Goal: Task Accomplishment & Management: Use online tool/utility

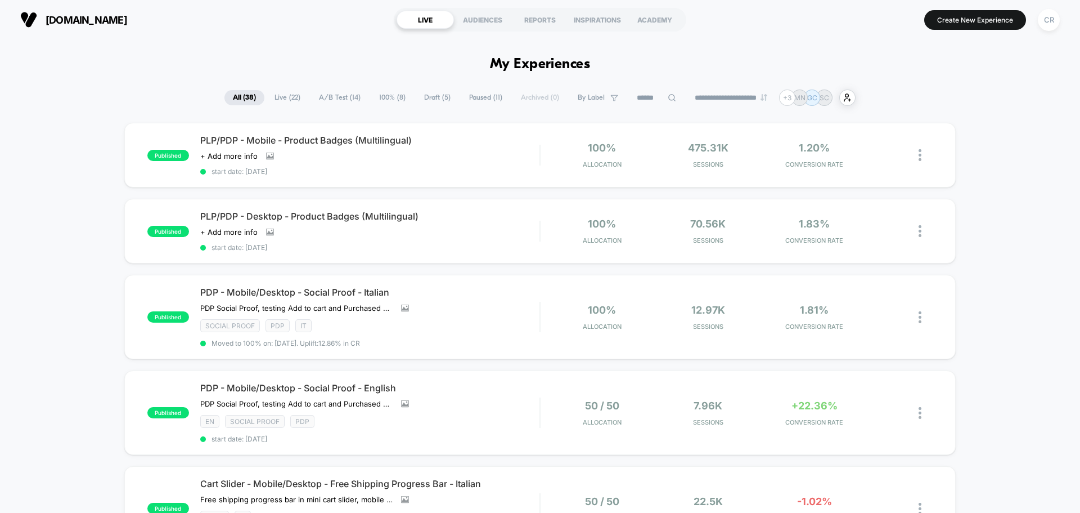
click at [424, 96] on span "Draft ( 5 )" at bounding box center [437, 97] width 43 height 15
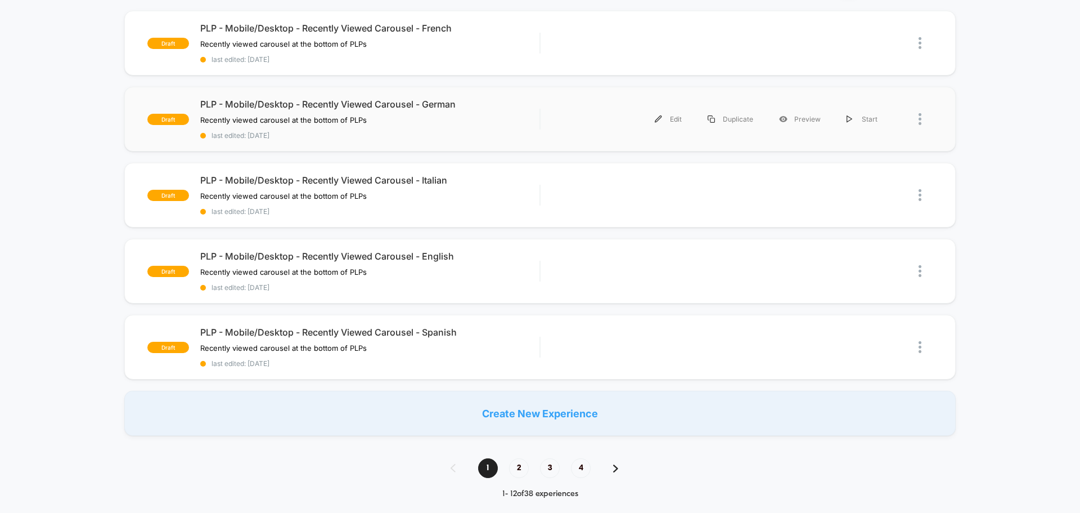
scroll to position [113, 0]
click at [472, 338] on div "PLP - Mobile/Desktop - Recently Viewed Carousel - Spanish Recently viewed carou…" at bounding box center [369, 346] width 339 height 41
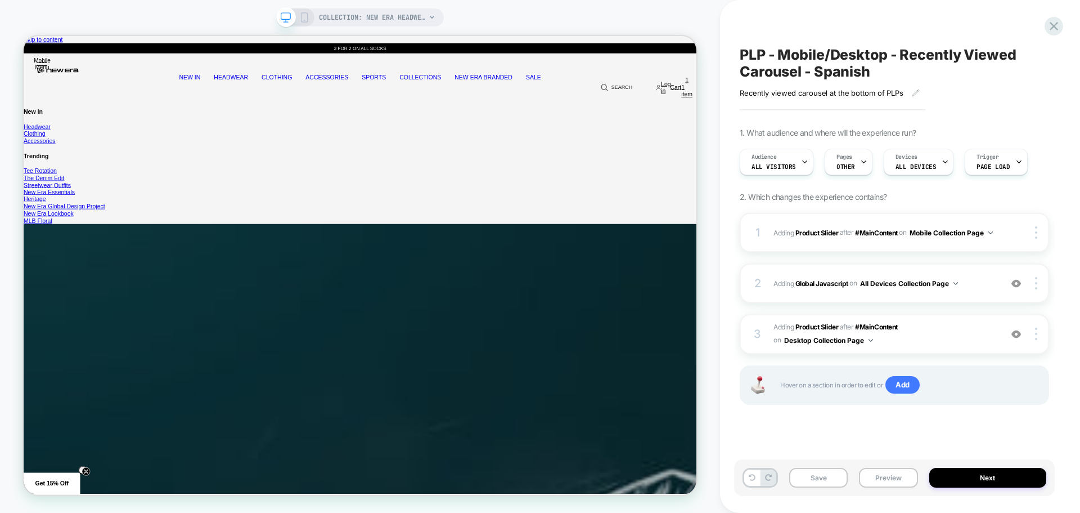
scroll to position [0, 1]
click at [995, 273] on div "2 Adding Global Javascript on All Devices Collection Page Add Before Add After …" at bounding box center [894, 282] width 309 height 39
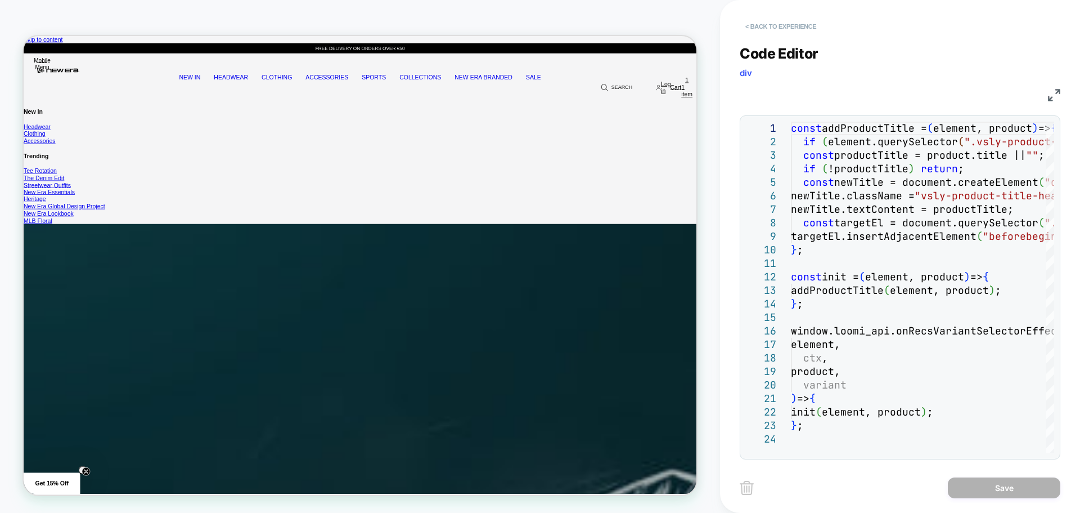
click at [0, 0] on button "< Back to experience" at bounding box center [0, 0] width 0 height 0
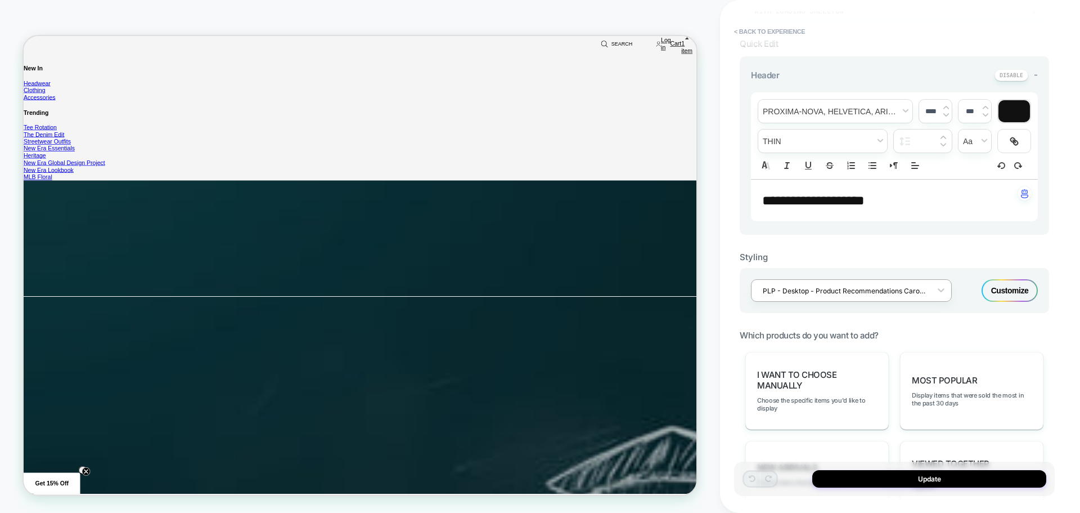
scroll to position [338, 0]
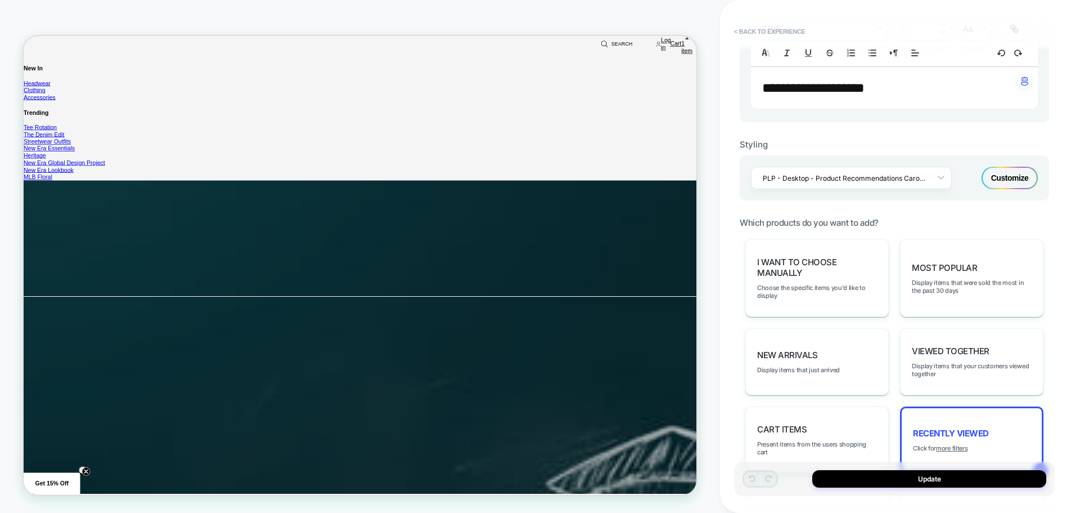
click at [990, 182] on div "Customize" at bounding box center [1010, 178] width 56 height 23
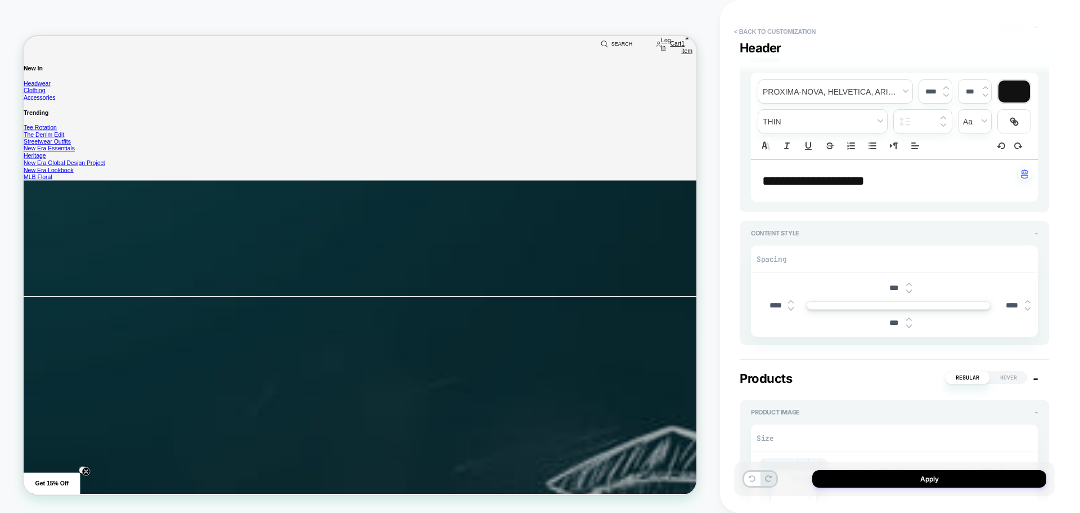
scroll to position [56, 0]
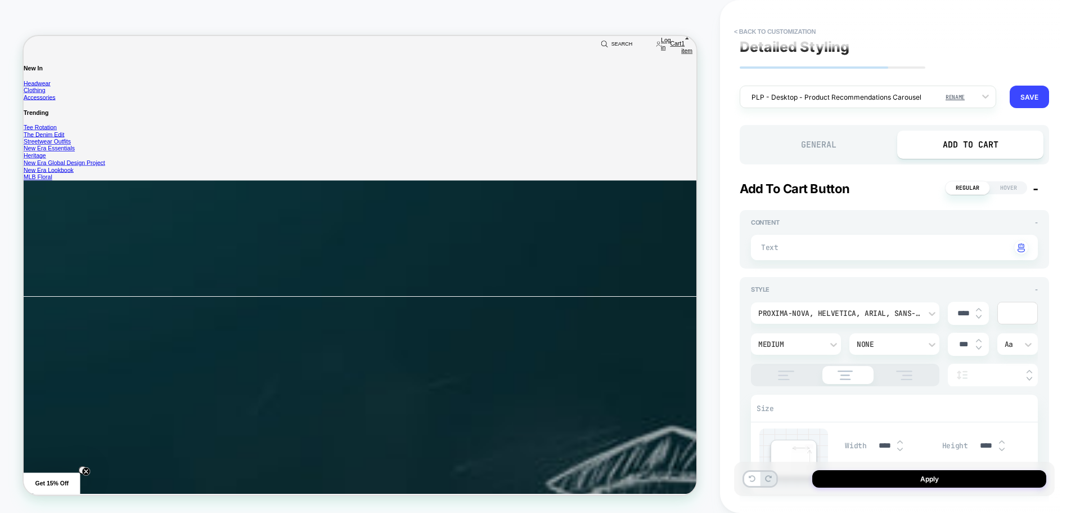
scroll to position [0, 0]
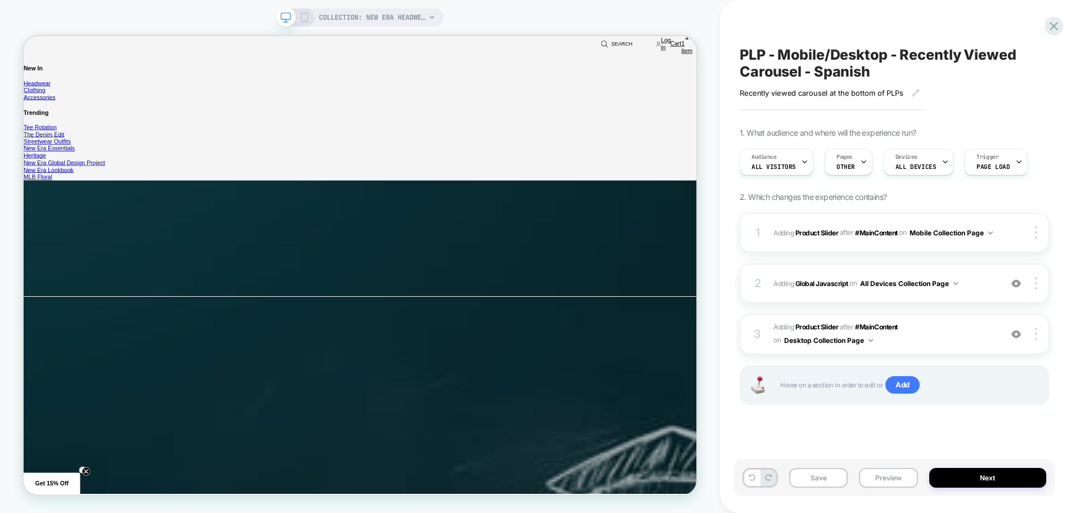
scroll to position [0, 1]
click at [304, 16] on icon at bounding box center [304, 17] width 10 height 10
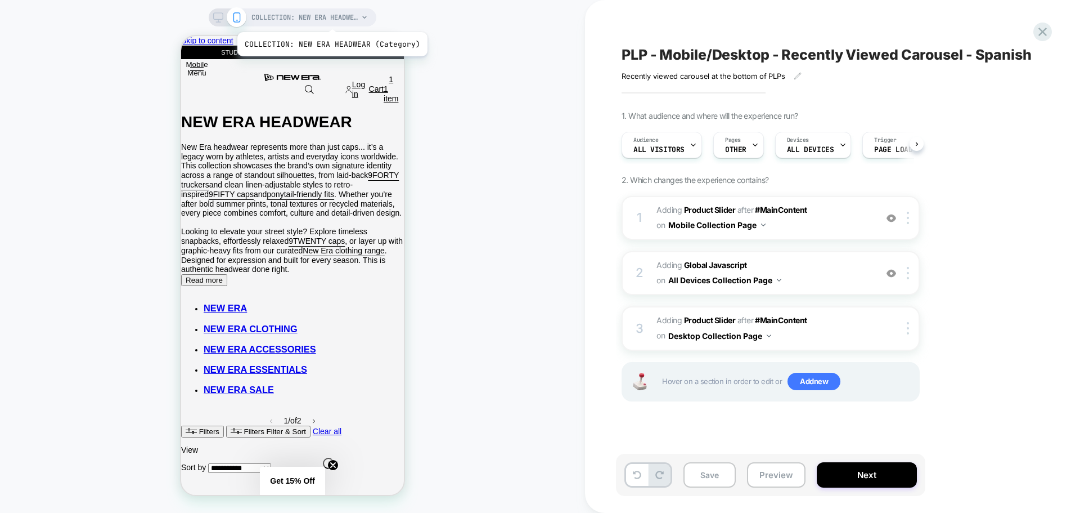
scroll to position [0, 1]
click at [832, 233] on span "#_loomi_addon_1756894315872_dup1756913065 Adding Product Slider AFTER #MainCont…" at bounding box center [764, 218] width 214 height 30
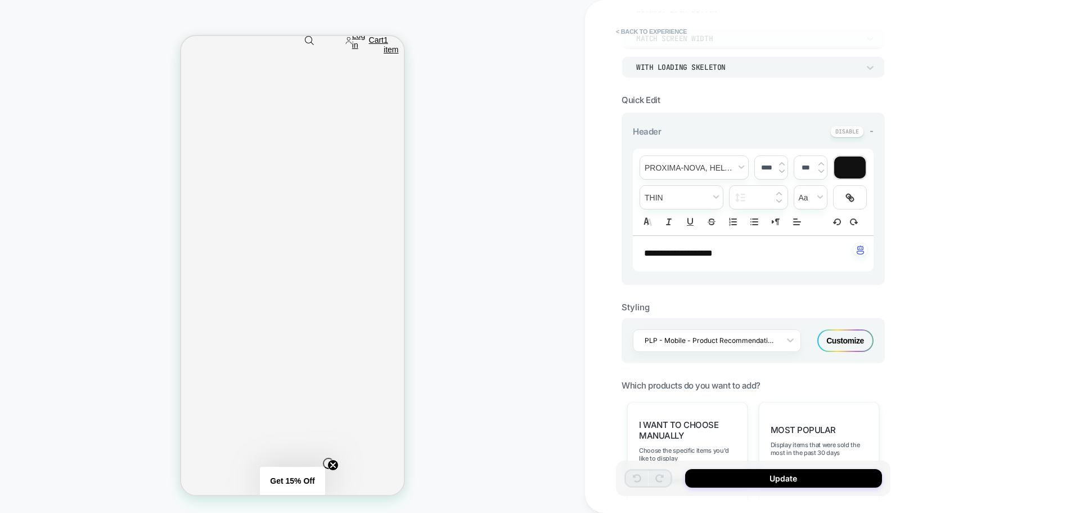
scroll to position [225, 0]
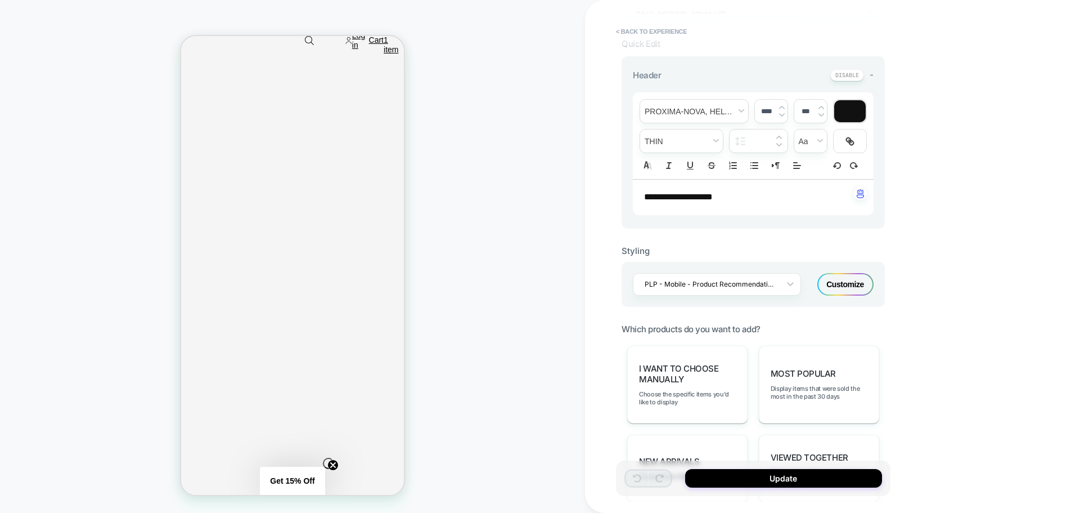
click at [855, 277] on div "Customize" at bounding box center [846, 284] width 56 height 23
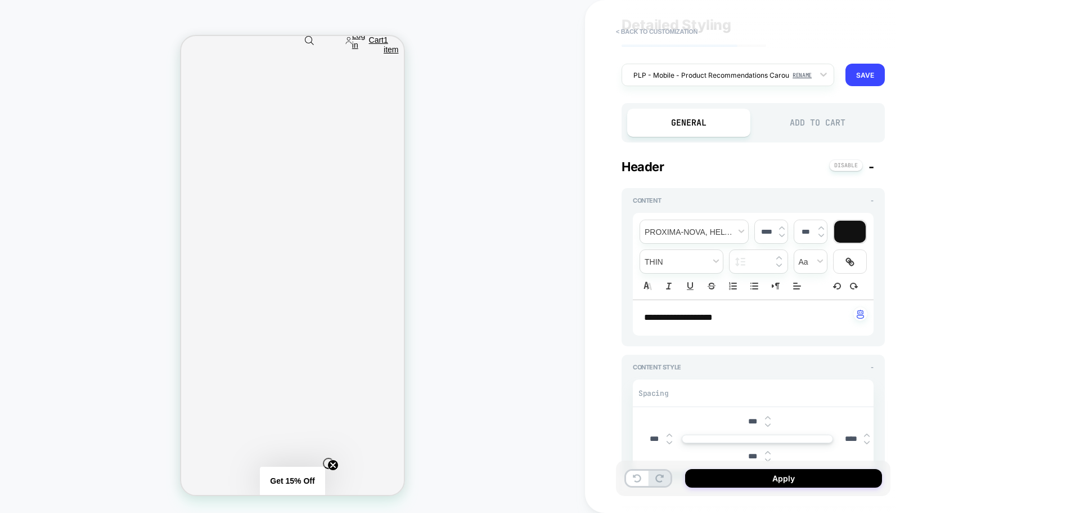
scroll to position [56, 0]
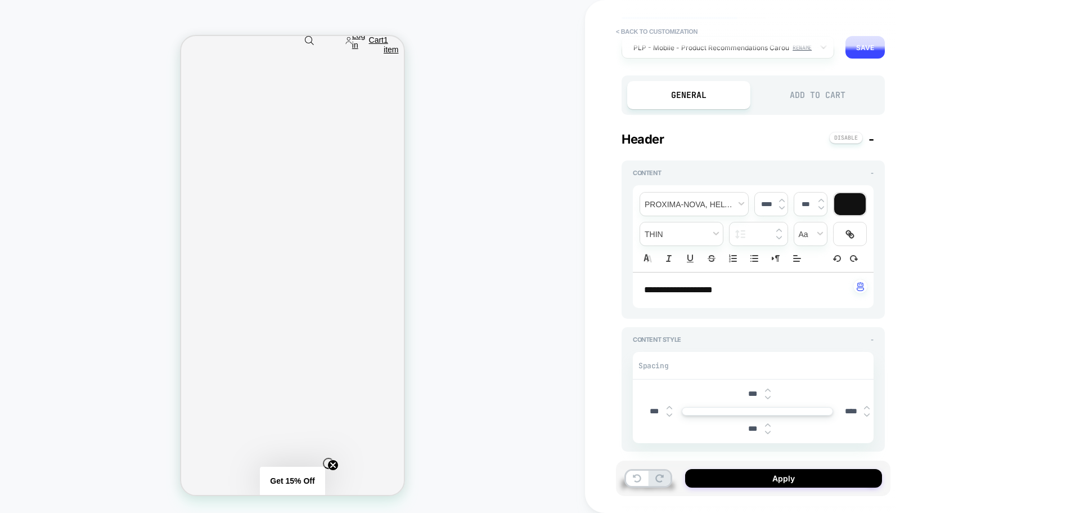
click at [832, 98] on div "Add to Cart" at bounding box center [817, 95] width 123 height 28
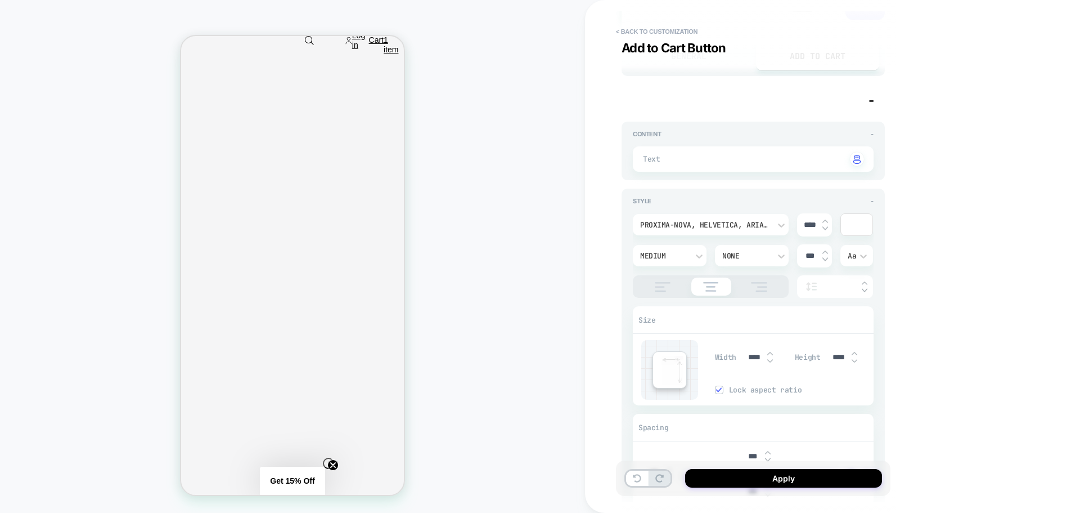
scroll to position [225, 0]
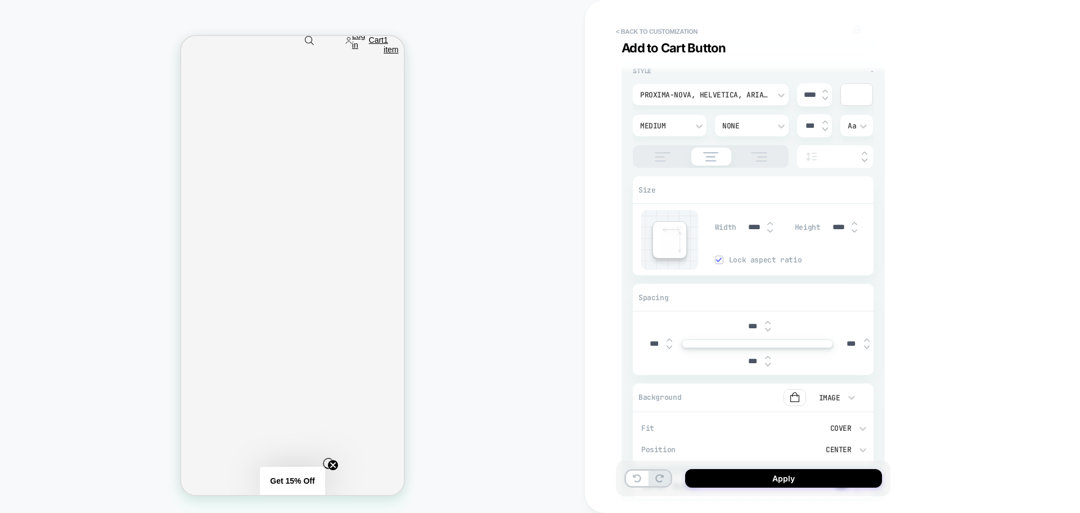
click at [850, 427] on div "Cover" at bounding box center [809, 428] width 83 height 10
click at [779, 375] on div "Contain" at bounding box center [815, 375] width 107 height 24
click at [763, 478] on button "Apply" at bounding box center [783, 478] width 197 height 19
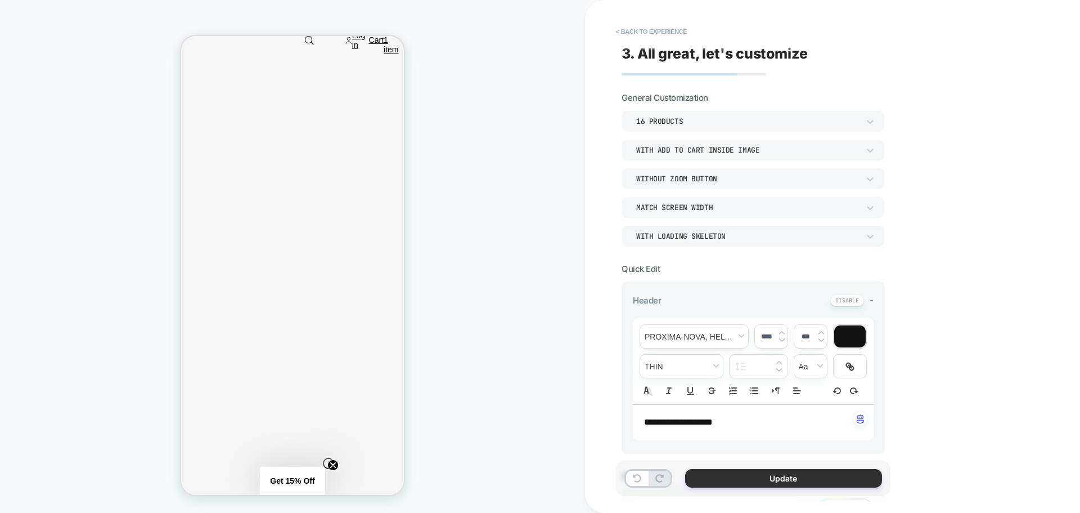
click at [704, 476] on button "Update" at bounding box center [783, 478] width 197 height 19
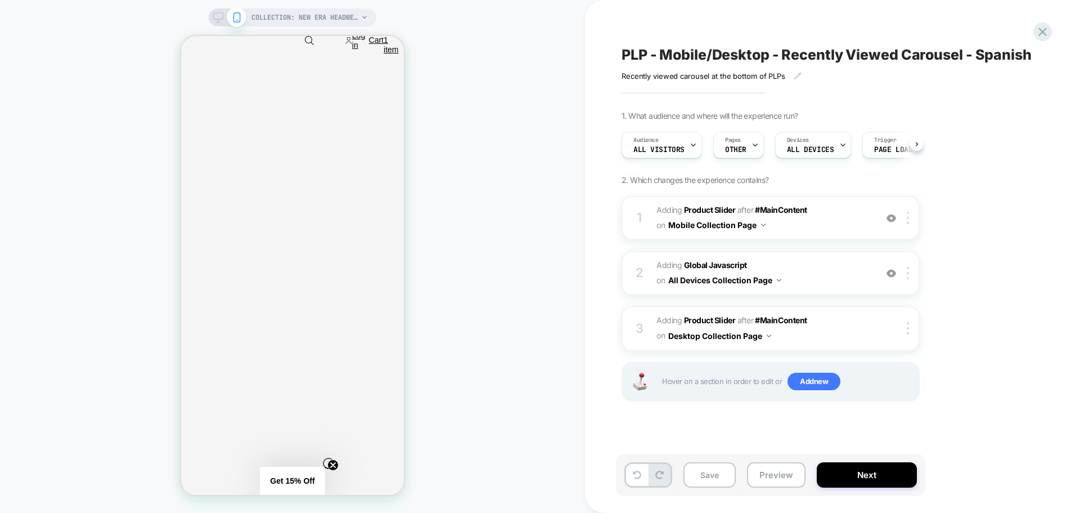
scroll to position [0, 1]
click at [697, 471] on button "Save" at bounding box center [710, 474] width 52 height 25
click at [1040, 28] on icon at bounding box center [1042, 31] width 15 height 15
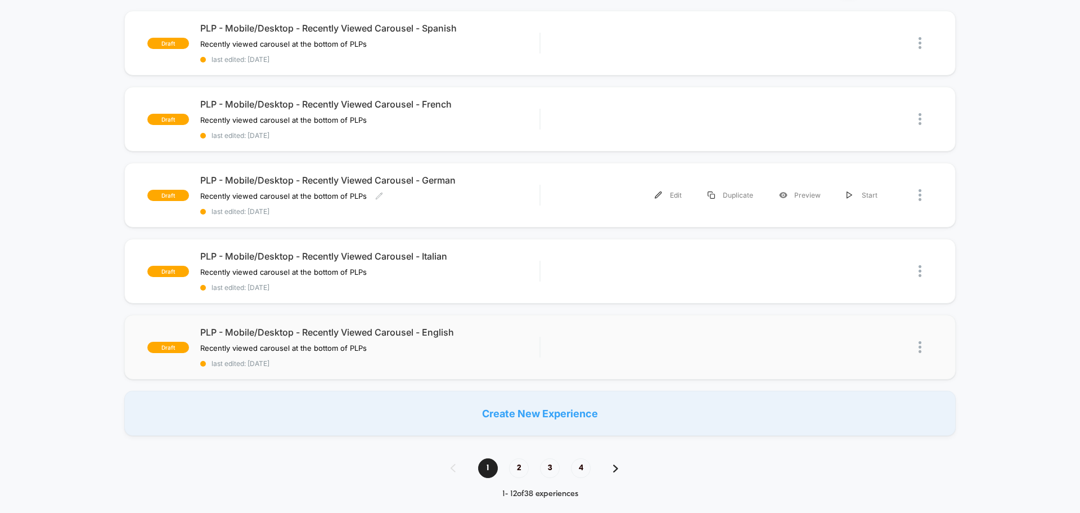
scroll to position [113, 0]
click at [522, 330] on span "PLP - Mobile/Desktop - Recently Viewed Carousel - English" at bounding box center [369, 331] width 339 height 11
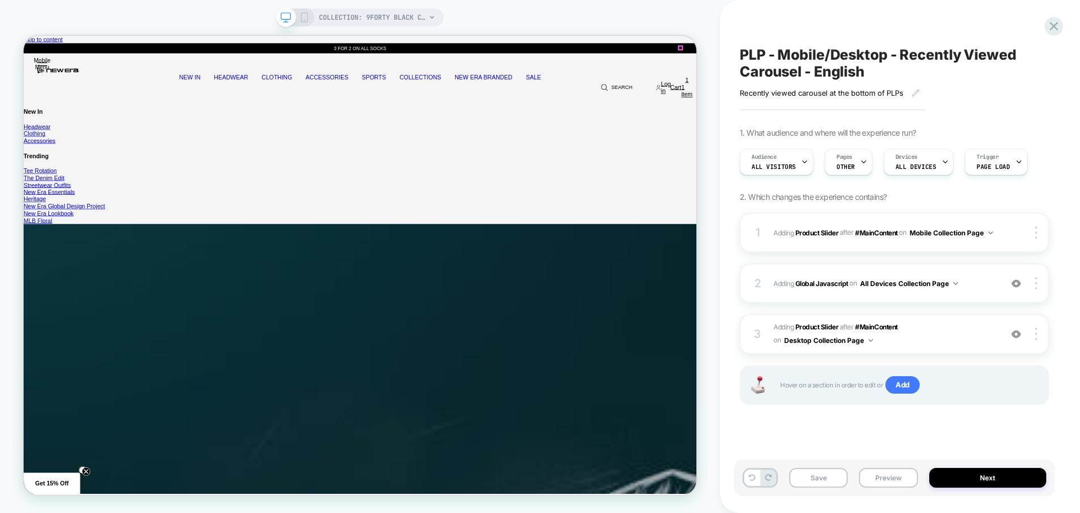
scroll to position [0, 1]
click at [978, 329] on span "#_loomi_addon_1756896069413 Adding Product Slider AFTER #MainContent #MainConte…" at bounding box center [885, 334] width 222 height 26
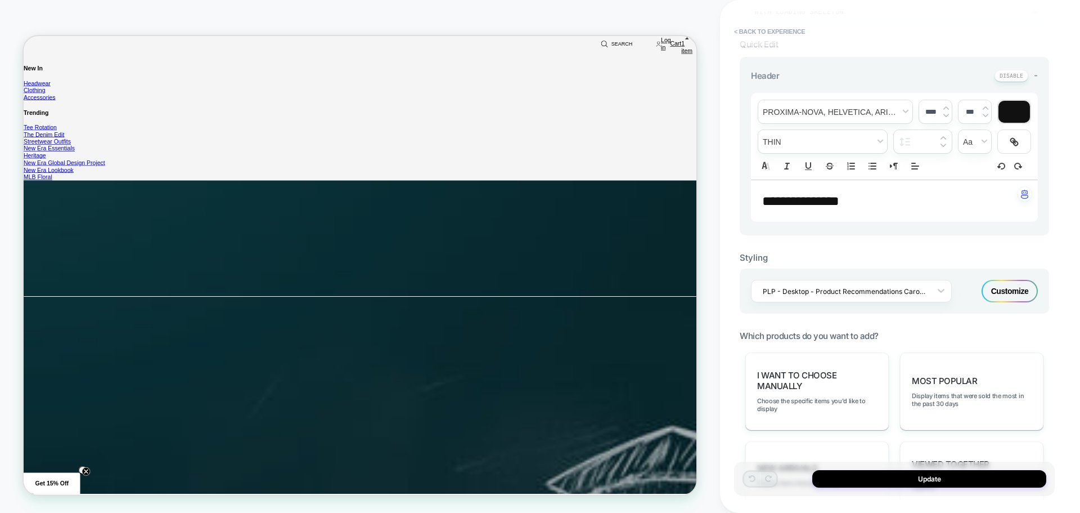
scroll to position [2387, 0]
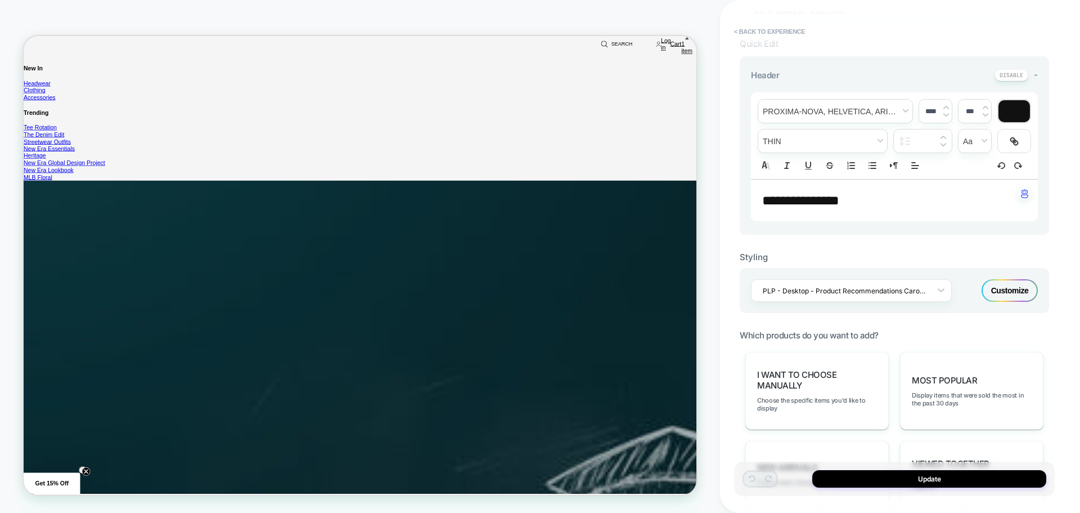
click at [1015, 300] on div "Customize" at bounding box center [1010, 290] width 56 height 23
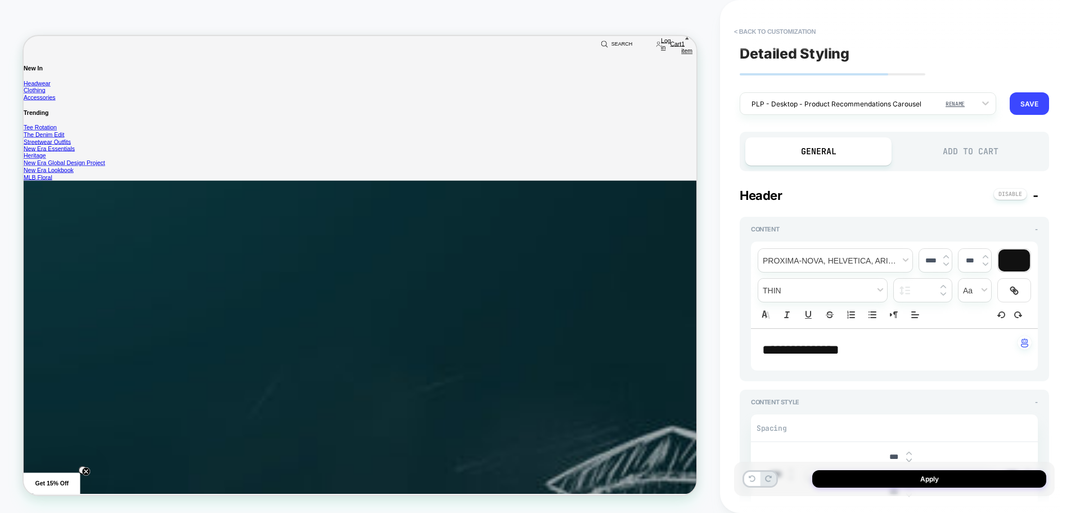
click at [982, 146] on div "Add to Cart" at bounding box center [970, 151] width 146 height 28
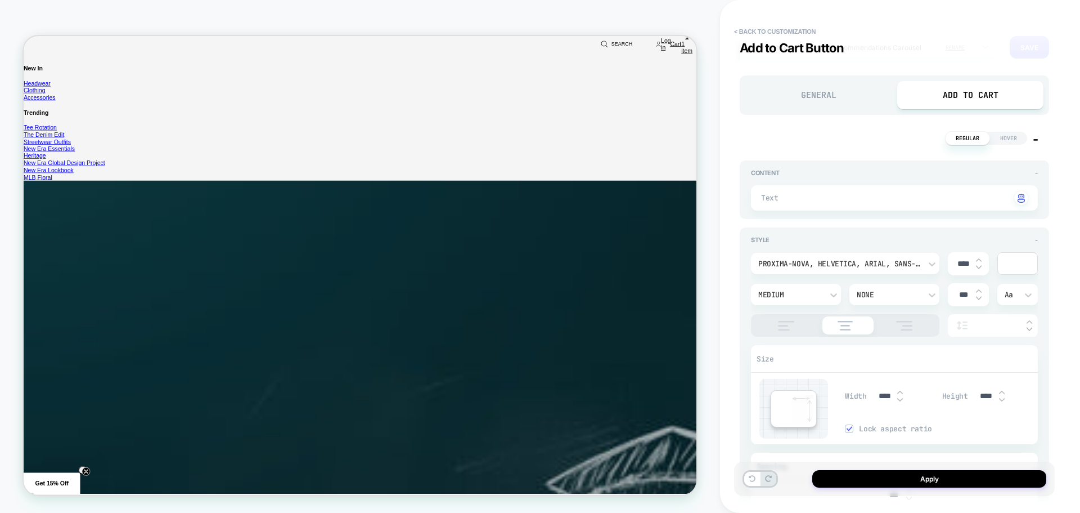
scroll to position [19, 0]
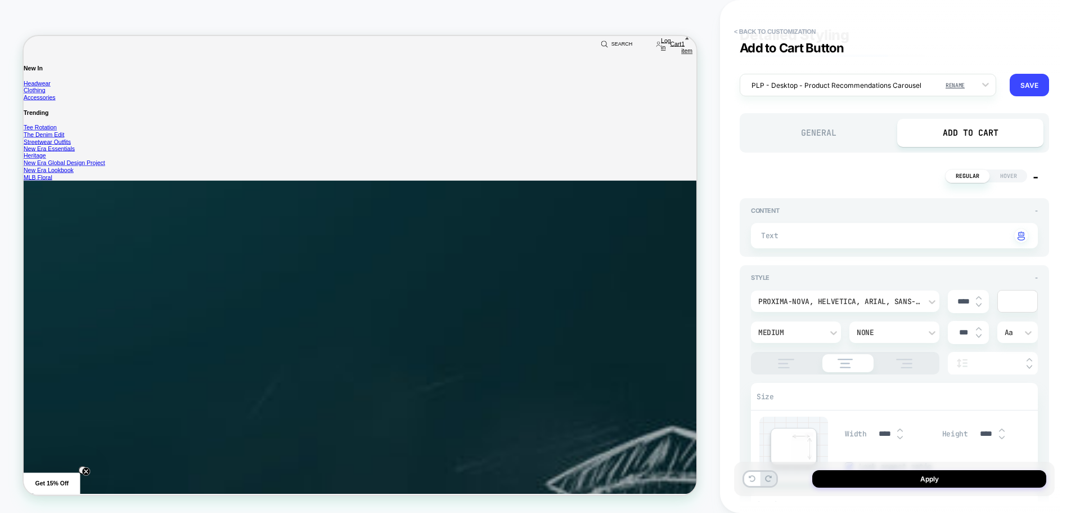
type textarea "*"
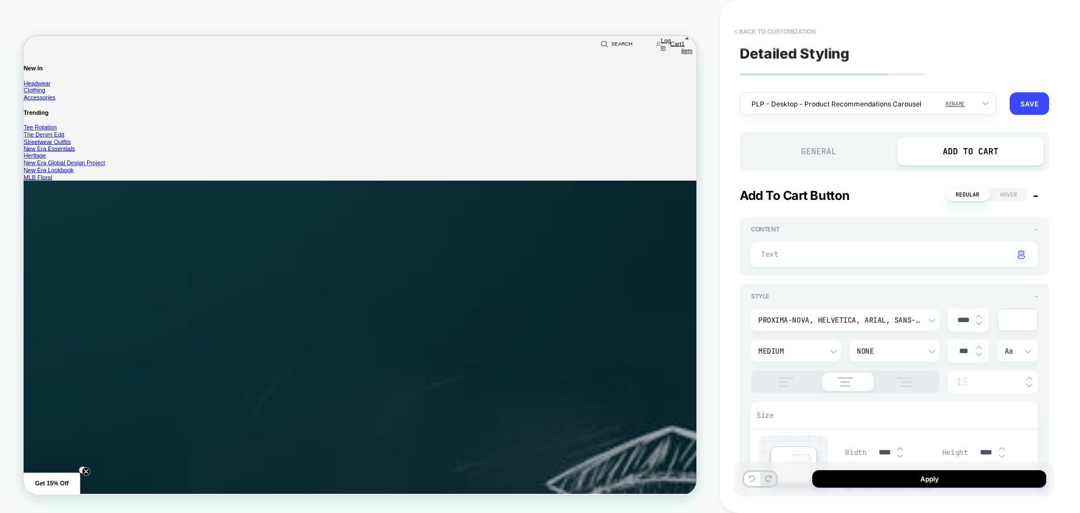
drag, startPoint x: 778, startPoint y: 34, endPoint x: 874, endPoint y: 3, distance: 101.1
click at [778, 34] on button "< Back to customization" at bounding box center [775, 32] width 93 height 18
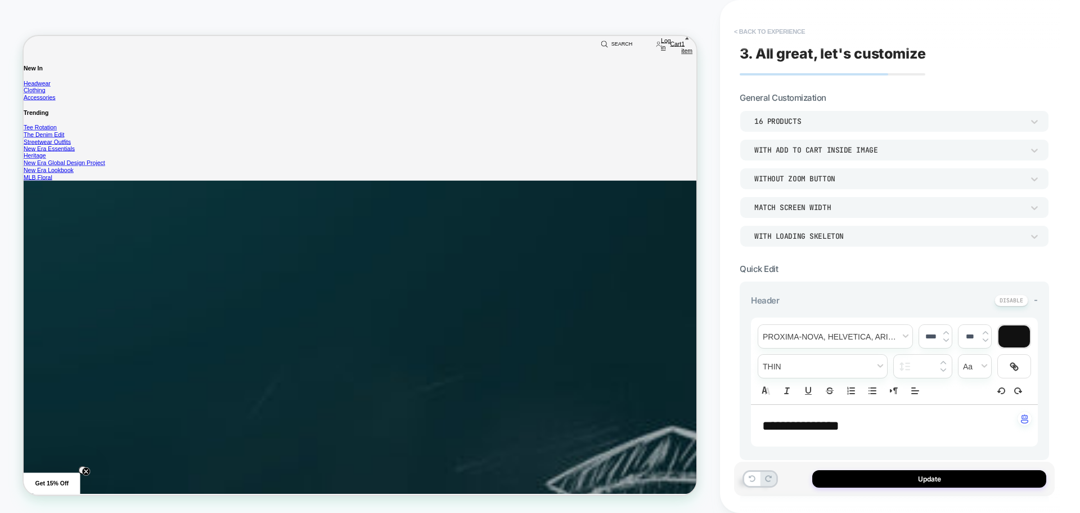
click at [783, 31] on button "< Back to experience" at bounding box center [770, 32] width 82 height 18
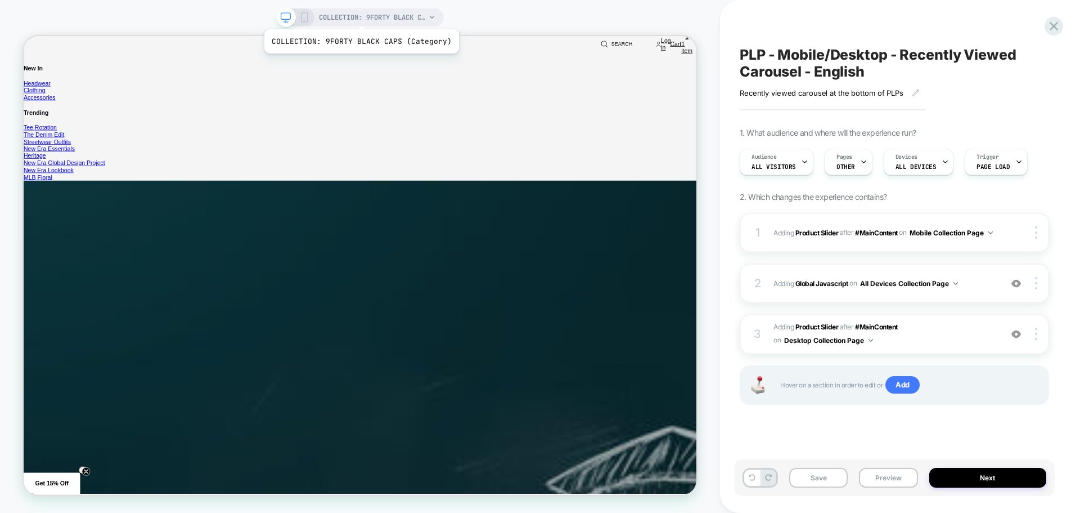
scroll to position [0, 1]
click at [307, 14] on icon at bounding box center [304, 17] width 10 height 10
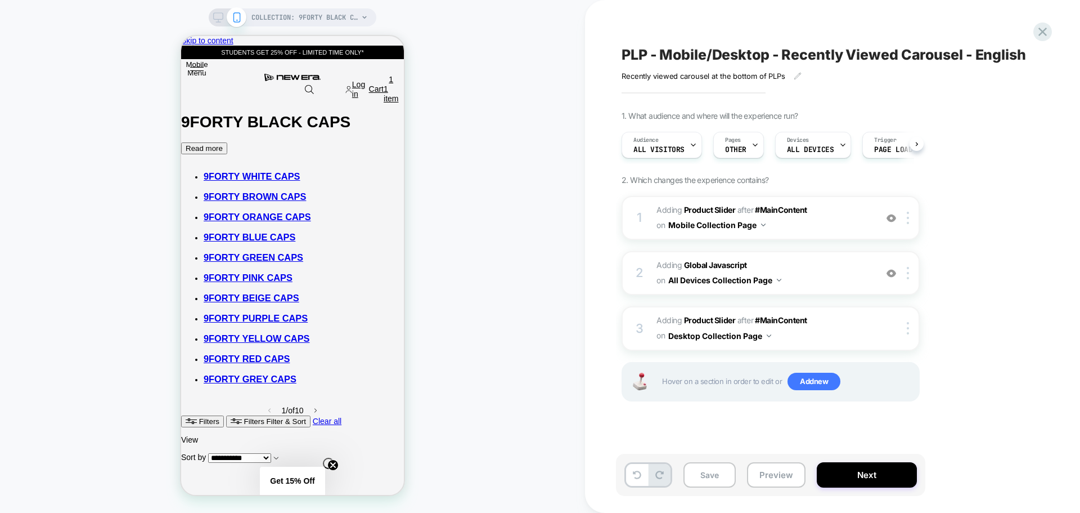
scroll to position [0, 1]
click at [835, 221] on span "#_loomi_addon_1756894315872 Adding Product Slider AFTER #MainContent #MainConte…" at bounding box center [764, 218] width 214 height 30
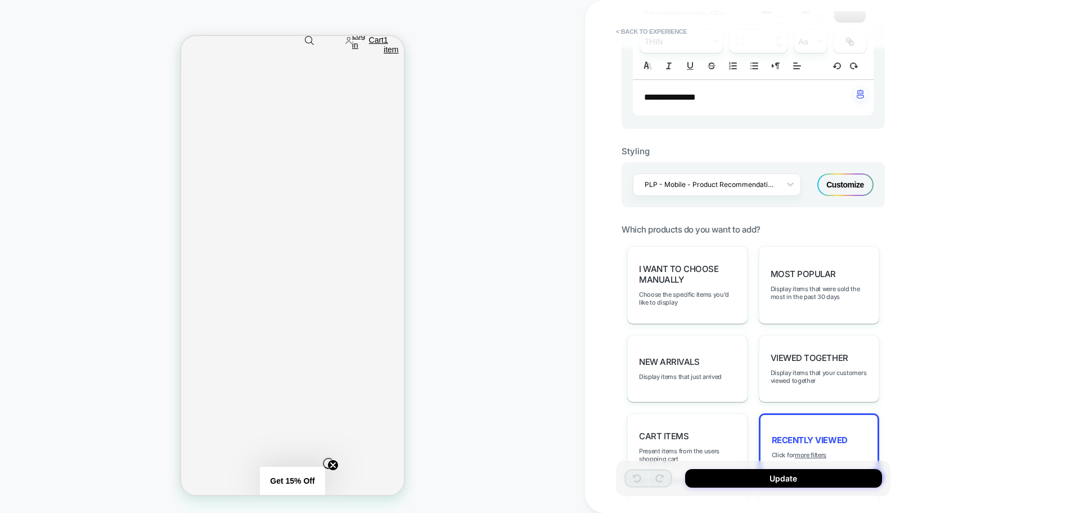
scroll to position [281, 0]
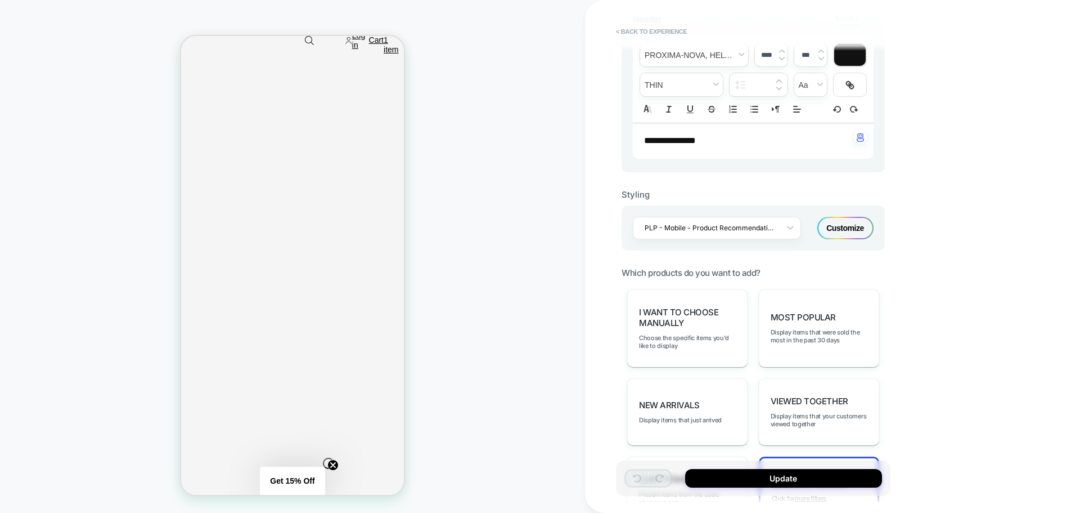
click at [846, 222] on div "Customize" at bounding box center [846, 228] width 56 height 23
